Goal: Information Seeking & Learning: Learn about a topic

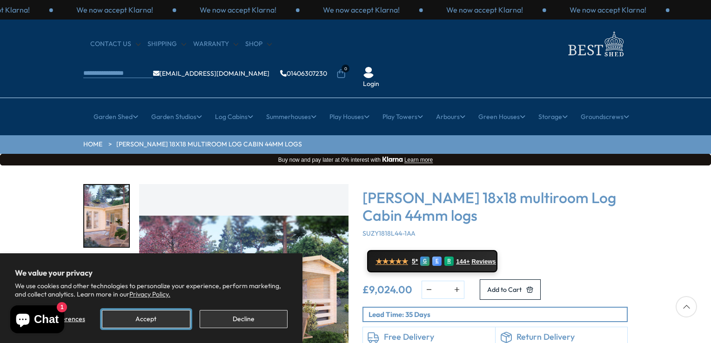
click at [144, 318] on button "Accept" at bounding box center [146, 319] width 88 height 18
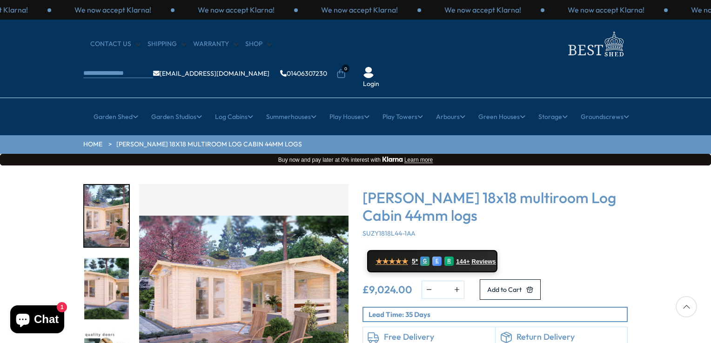
click at [234, 250] on img "1 / 7" at bounding box center [243, 288] width 209 height 209
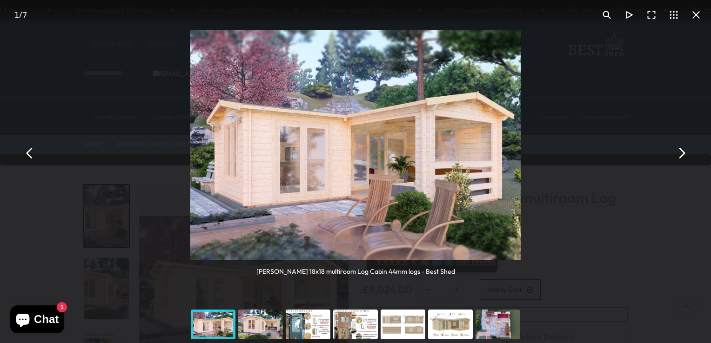
click at [683, 153] on button "You can close this modal content with the ESC key" at bounding box center [681, 153] width 22 height 22
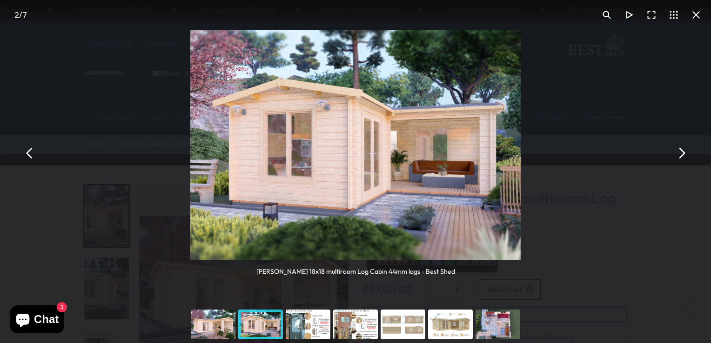
click at [683, 153] on button "You can close this modal content with the ESC key" at bounding box center [681, 153] width 22 height 22
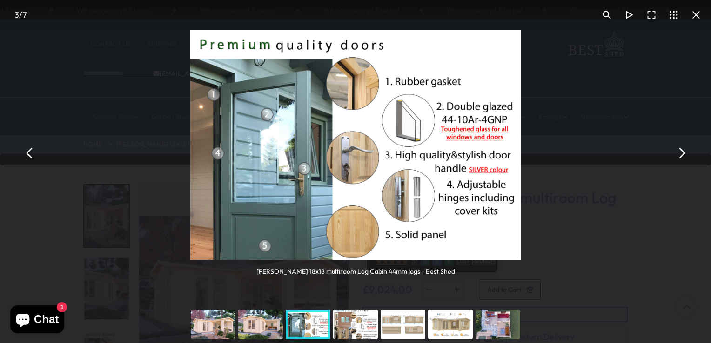
click at [683, 153] on button "You can close this modal content with the ESC key" at bounding box center [681, 153] width 22 height 22
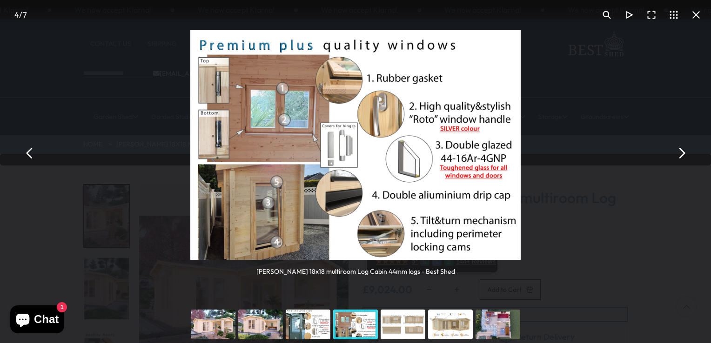
click at [683, 153] on button "You can close this modal content with the ESC key" at bounding box center [681, 153] width 22 height 22
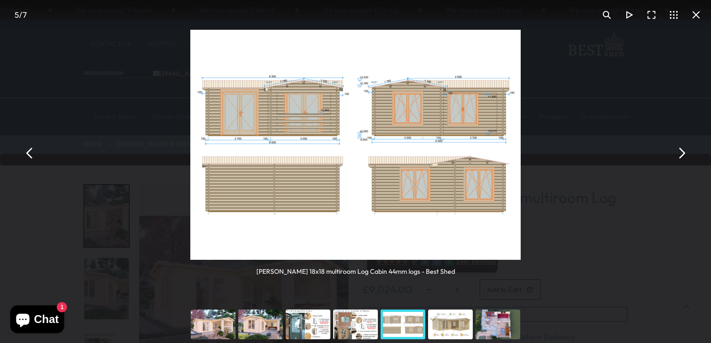
click at [683, 153] on button "You can close this modal content with the ESC key" at bounding box center [681, 153] width 22 height 22
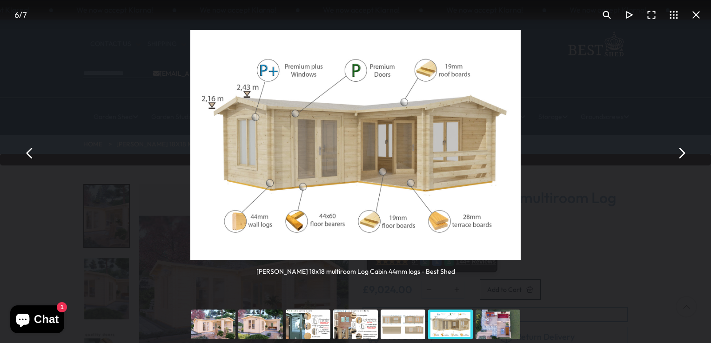
click at [683, 153] on button "You can close this modal content with the ESC key" at bounding box center [681, 153] width 22 height 22
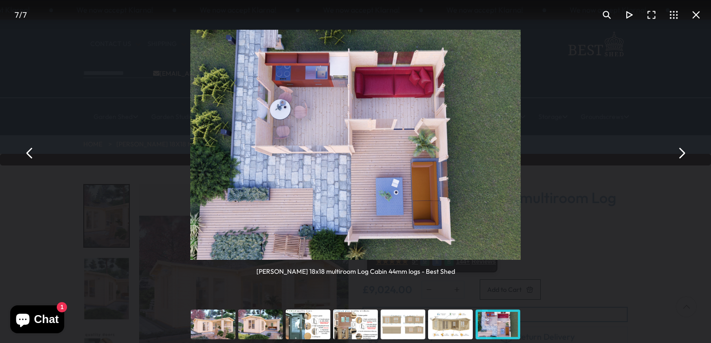
click at [683, 153] on button "You can close this modal content with the ESC key" at bounding box center [681, 153] width 22 height 22
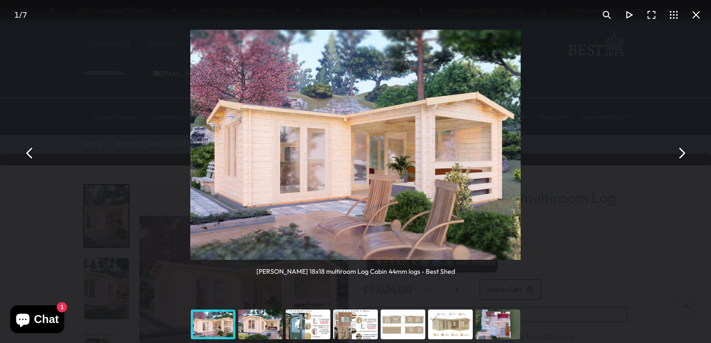
click at [683, 153] on button "You can close this modal content with the ESC key" at bounding box center [681, 153] width 22 height 22
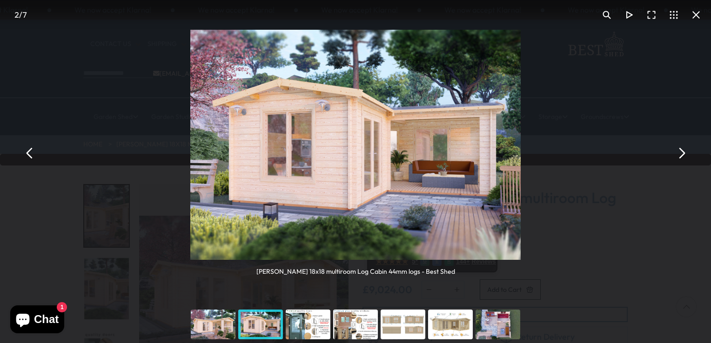
click at [683, 153] on button "You can close this modal content with the ESC key" at bounding box center [681, 153] width 22 height 22
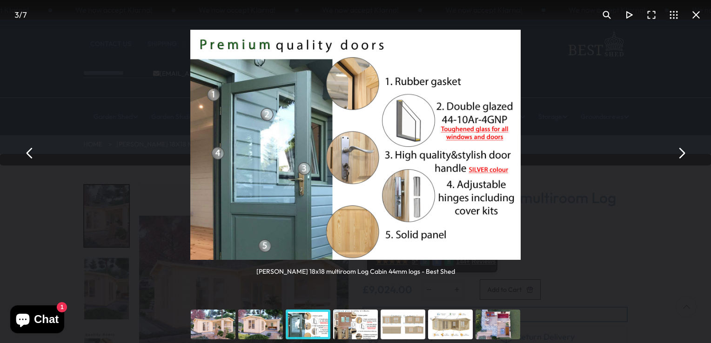
click at [683, 153] on button "You can close this modal content with the ESC key" at bounding box center [681, 153] width 22 height 22
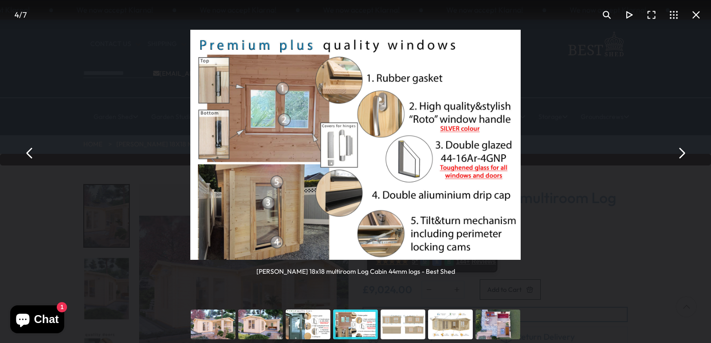
click at [683, 153] on button "You can close this modal content with the ESC key" at bounding box center [681, 153] width 22 height 22
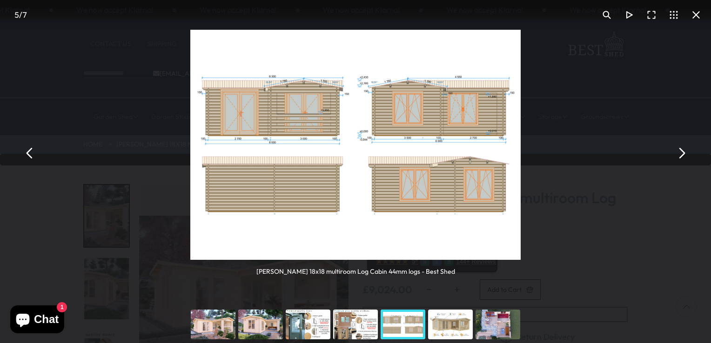
click at [683, 153] on button "You can close this modal content with the ESC key" at bounding box center [681, 153] width 22 height 22
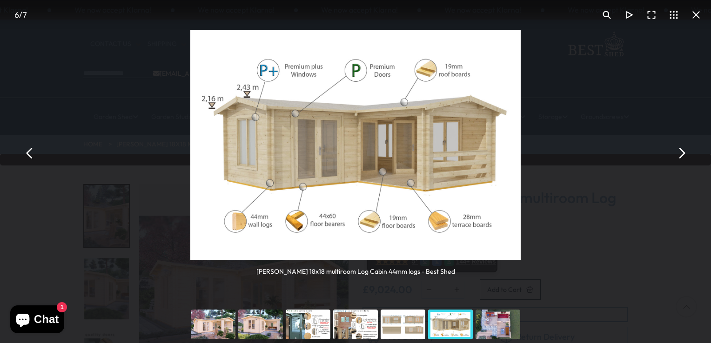
click at [683, 153] on button "You can close this modal content with the ESC key" at bounding box center [681, 153] width 22 height 22
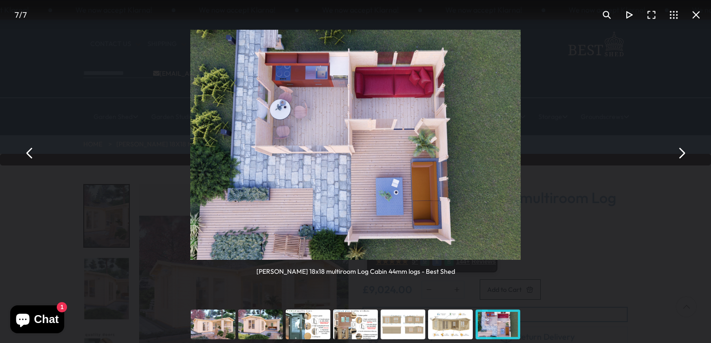
click at [683, 153] on button "You can close this modal content with the ESC key" at bounding box center [681, 153] width 22 height 22
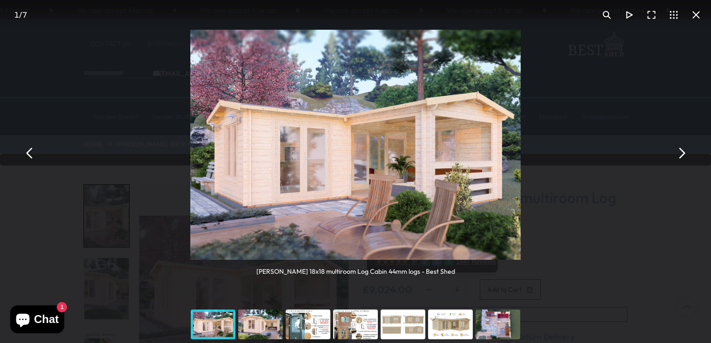
click at [683, 153] on button "You can close this modal content with the ESC key" at bounding box center [681, 153] width 22 height 22
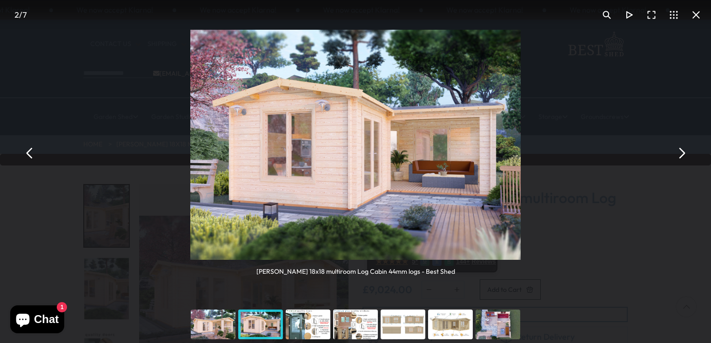
click at [683, 153] on button "You can close this modal content with the ESC key" at bounding box center [681, 153] width 22 height 22
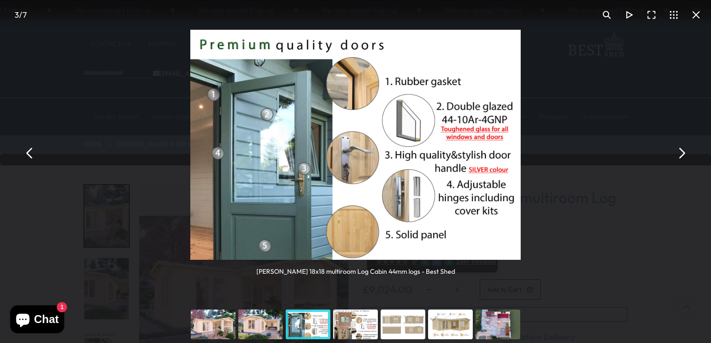
click at [683, 153] on button "You can close this modal content with the ESC key" at bounding box center [681, 153] width 22 height 22
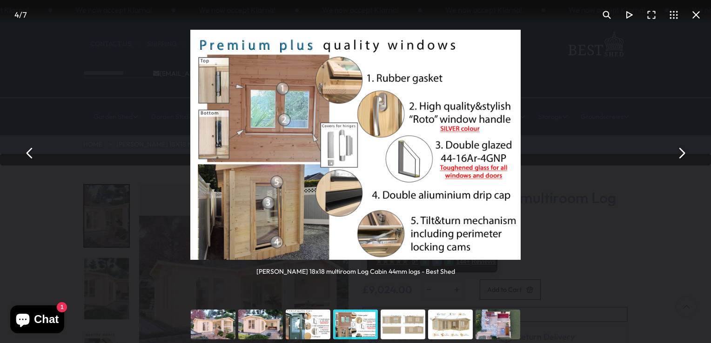
click at [683, 153] on button "You can close this modal content with the ESC key" at bounding box center [681, 153] width 22 height 22
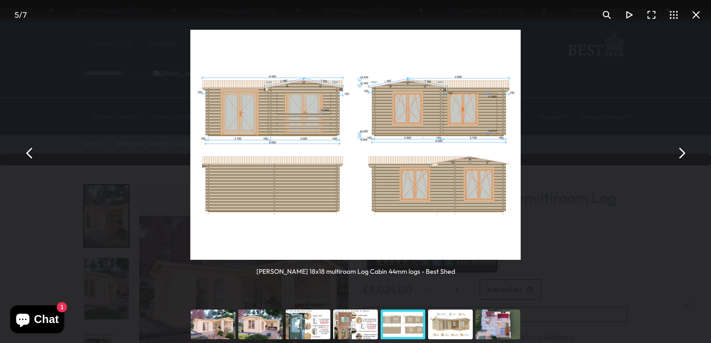
click at [683, 153] on button "You can close this modal content with the ESC key" at bounding box center [681, 153] width 22 height 22
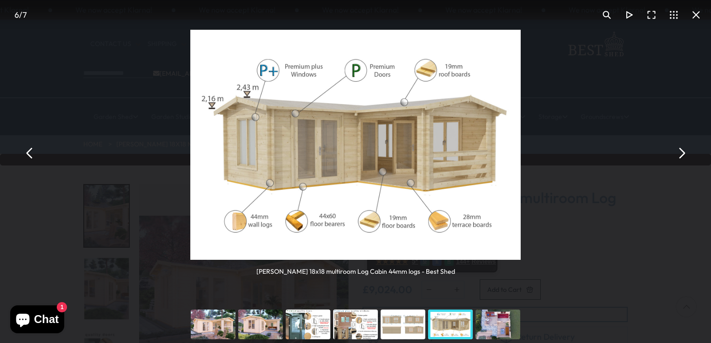
click at [683, 153] on button "You can close this modal content with the ESC key" at bounding box center [681, 153] width 22 height 22
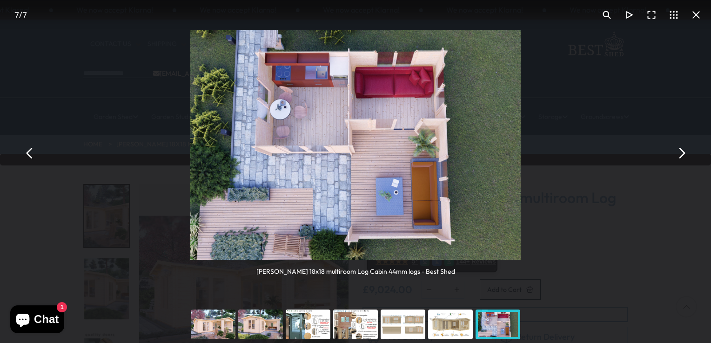
click at [683, 153] on button "You can close this modal content with the ESC key" at bounding box center [681, 153] width 22 height 22
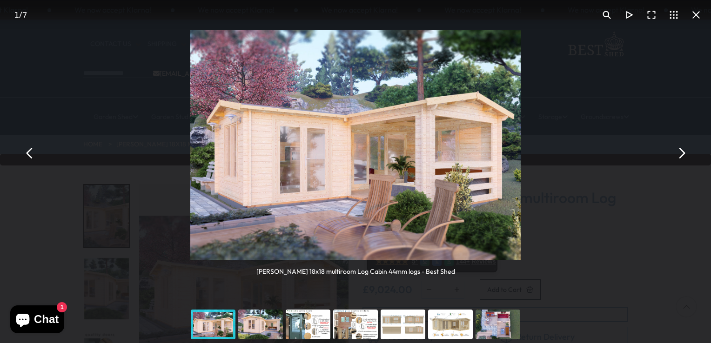
click at [683, 153] on button "You can close this modal content with the ESC key" at bounding box center [681, 153] width 22 height 22
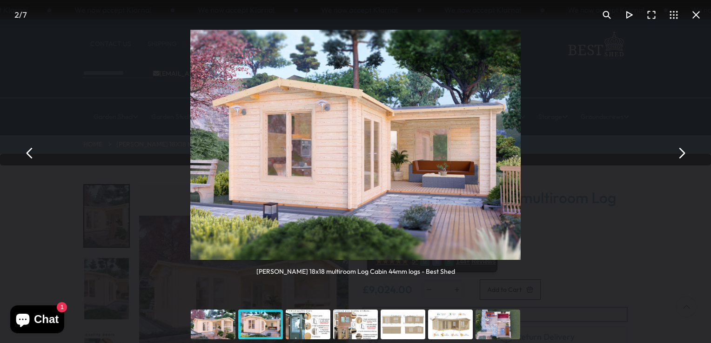
click at [683, 153] on button "You can close this modal content with the ESC key" at bounding box center [681, 153] width 22 height 22
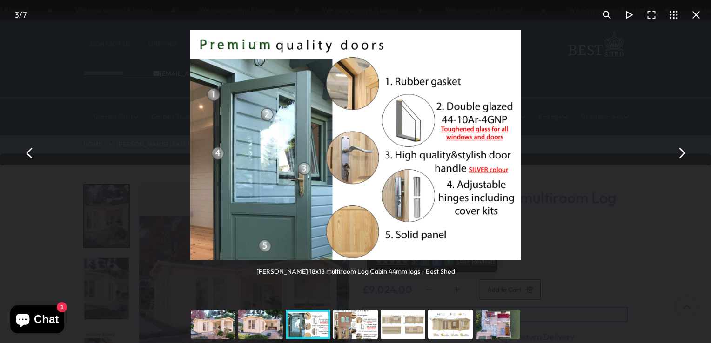
click at [683, 153] on button "You can close this modal content with the ESC key" at bounding box center [681, 153] width 22 height 22
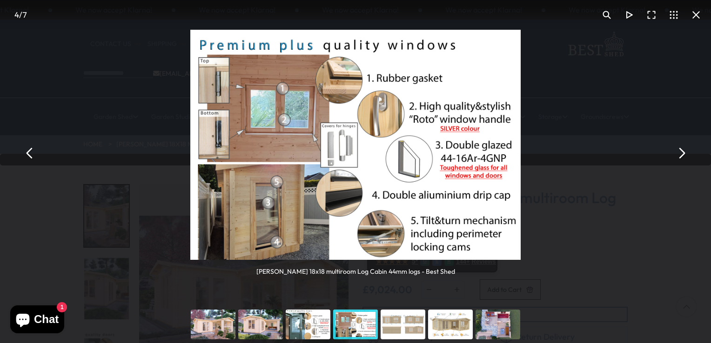
click at [681, 150] on button "You can close this modal content with the ESC key" at bounding box center [681, 153] width 22 height 22
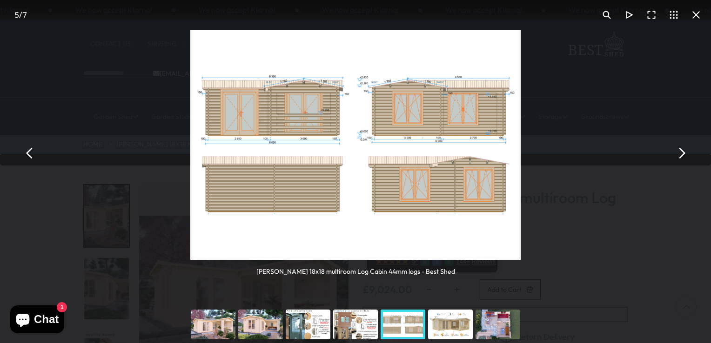
click at [681, 150] on button "You can close this modal content with the ESC key" at bounding box center [681, 153] width 22 height 22
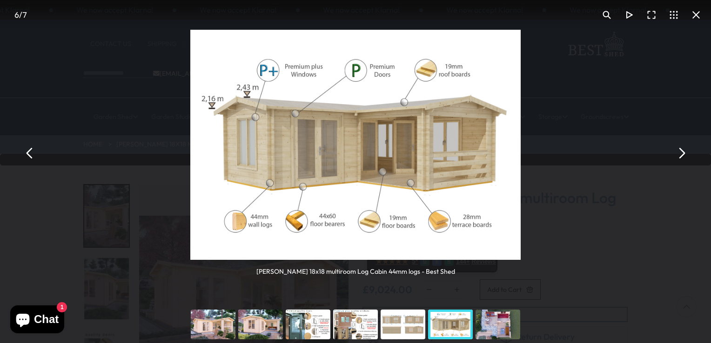
click at [681, 150] on button "You can close this modal content with the ESC key" at bounding box center [681, 153] width 22 height 22
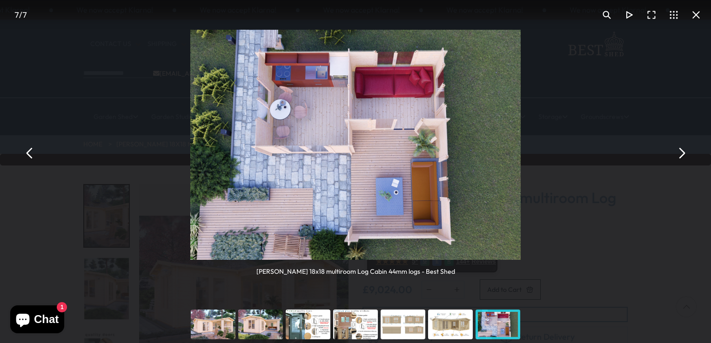
click at [681, 150] on button "You can close this modal content with the ESC key" at bounding box center [681, 153] width 22 height 22
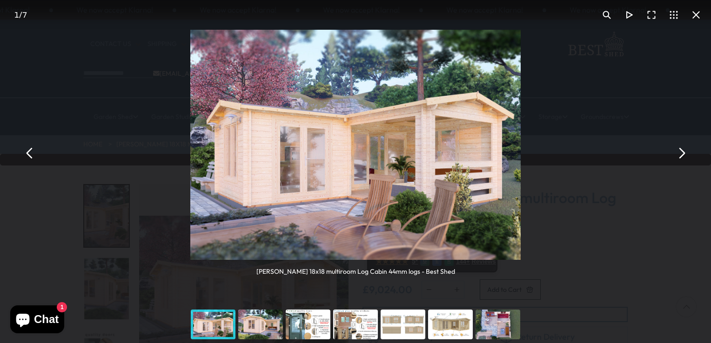
click at [681, 150] on button "You can close this modal content with the ESC key" at bounding box center [681, 153] width 22 height 22
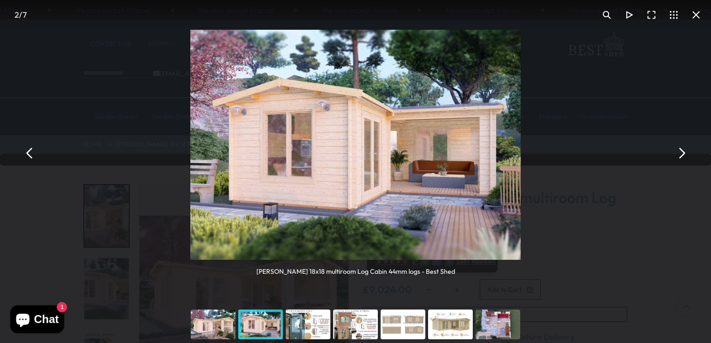
click at [681, 150] on button "You can close this modal content with the ESC key" at bounding box center [681, 153] width 22 height 22
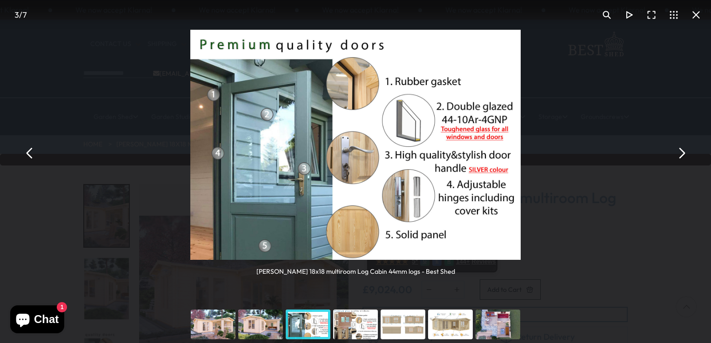
click at [681, 150] on button "You can close this modal content with the ESC key" at bounding box center [681, 153] width 22 height 22
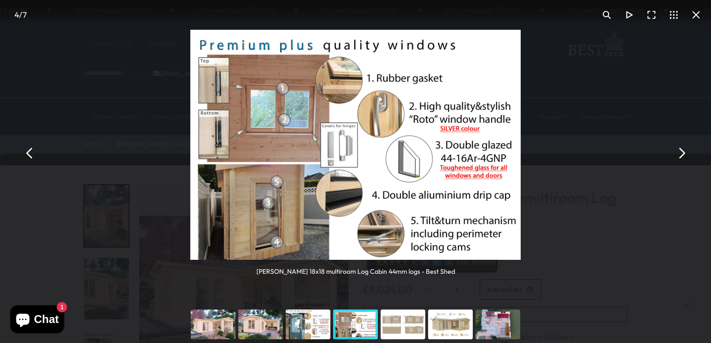
click at [681, 150] on button "You can close this modal content with the ESC key" at bounding box center [681, 153] width 22 height 22
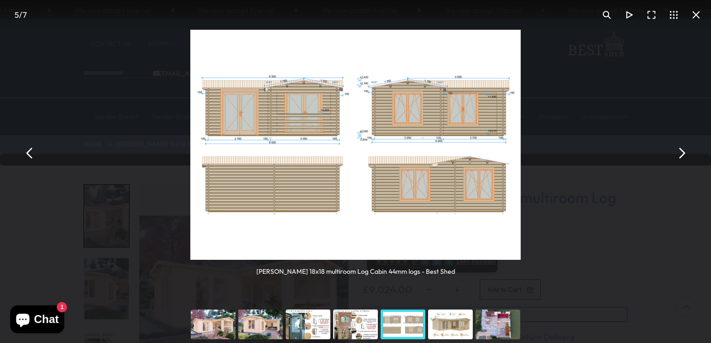
click at [681, 150] on button "You can close this modal content with the ESC key" at bounding box center [681, 153] width 22 height 22
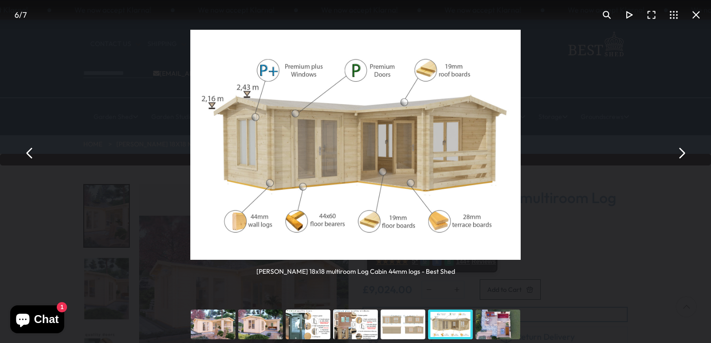
click at [681, 150] on button "You can close this modal content with the ESC key" at bounding box center [681, 153] width 22 height 22
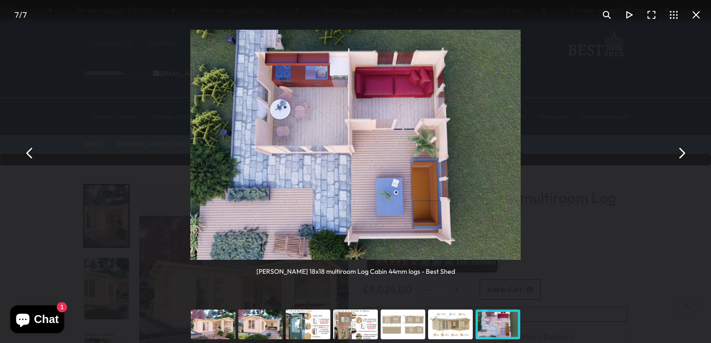
click at [681, 150] on button "You can close this modal content with the ESC key" at bounding box center [681, 153] width 22 height 22
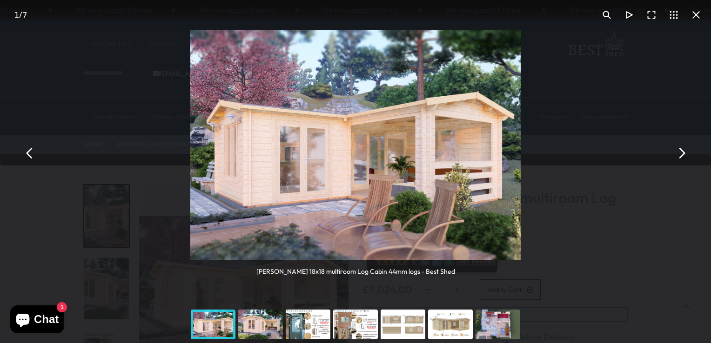
click at [681, 150] on button "You can close this modal content with the ESC key" at bounding box center [681, 153] width 22 height 22
